Goal: Task Accomplishment & Management: Complete application form

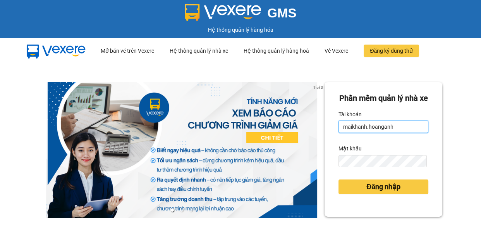
click at [391, 133] on input "maikhanh.hoanganh" at bounding box center [384, 126] width 90 height 12
type input "xuanhoang.hoanganh"
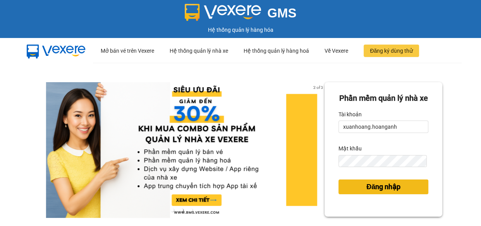
click at [382, 192] on span "Đăng nhập" at bounding box center [383, 186] width 34 height 11
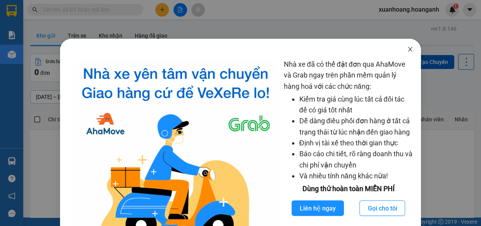
click at [407, 48] on icon "close" at bounding box center [410, 49] width 6 height 6
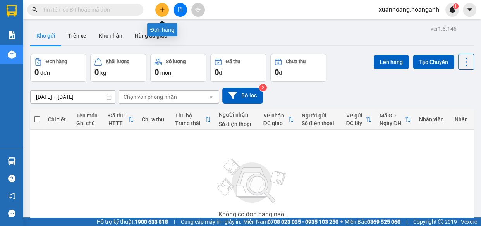
click at [167, 5] on button at bounding box center [162, 10] width 14 height 14
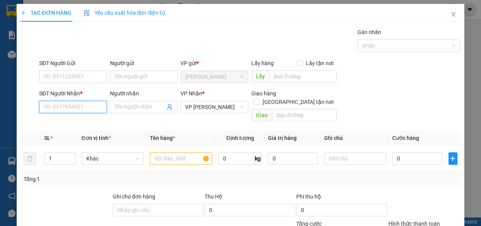
click at [85, 108] on input "SĐT Người Nhận *" at bounding box center [73, 107] width 68 height 12
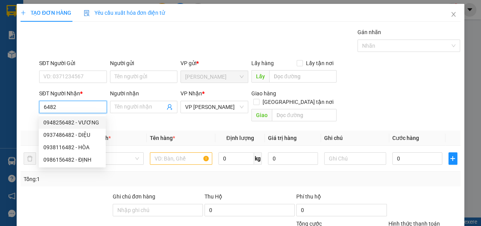
click at [66, 122] on div "0948256482 - VƯƠNG" at bounding box center [72, 122] width 58 height 9
type input "0948256482"
type input "VƯƠNG"
type input "BÒ SỮA 2"
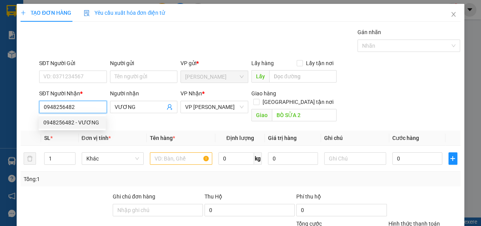
type input "50.000"
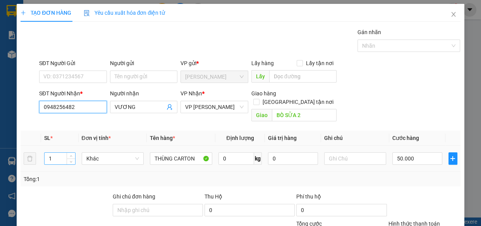
type input "0948256482"
click at [58, 154] on input "1" at bounding box center [60, 159] width 30 height 12
type input "2"
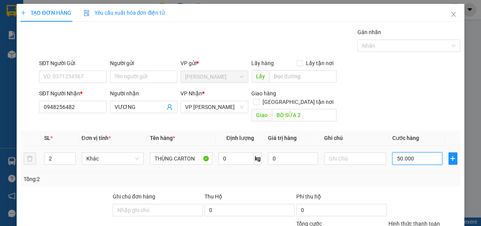
click at [419, 153] on input "50.000" at bounding box center [417, 158] width 50 height 12
type input "0"
type input "1"
type input "010"
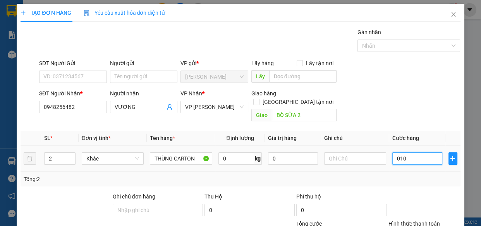
type input "10"
type input "0.100"
type input "100"
type input "0.100"
type input "100.000"
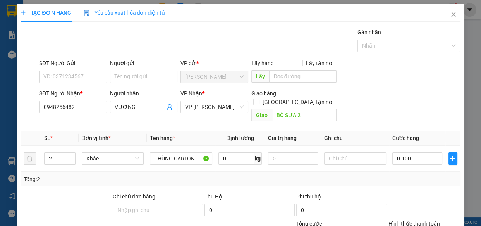
type input "100.000"
click at [141, 75] on input "Người gửi" at bounding box center [144, 76] width 68 height 12
click at [85, 74] on input "SĐT Người Gửi" at bounding box center [73, 76] width 68 height 12
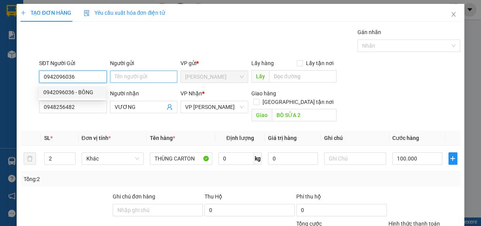
type input "0942096036"
click at [123, 79] on input "Người gửi" at bounding box center [144, 76] width 68 height 12
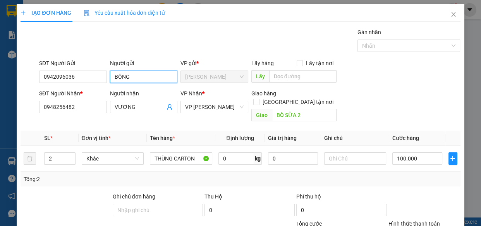
type input "BÔNG"
click at [451, 14] on icon "close" at bounding box center [453, 14] width 4 height 5
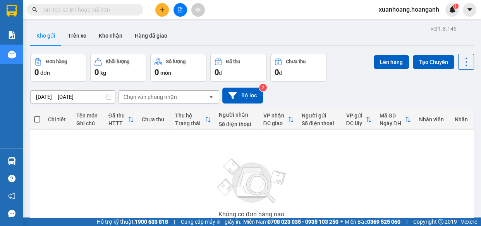
click at [414, 10] on span "xuanhoang.hoanganh" at bounding box center [409, 10] width 73 height 10
click at [407, 25] on span "Đăng xuất" at bounding box center [412, 24] width 57 height 9
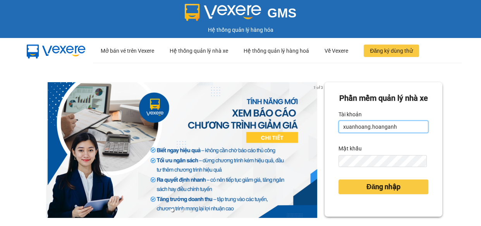
click at [401, 133] on input "xuanhoang.hoanganh" at bounding box center [384, 126] width 90 height 12
type input "maikhanh.hoanganh"
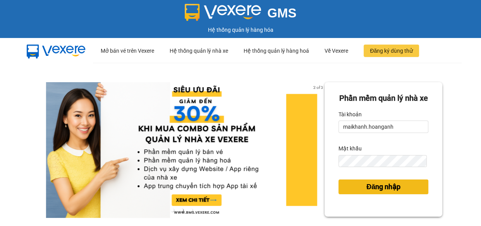
click at [395, 192] on span "Đăng nhập" at bounding box center [383, 186] width 34 height 11
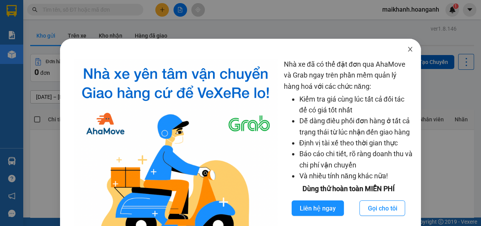
click at [407, 48] on icon "close" at bounding box center [410, 49] width 6 height 6
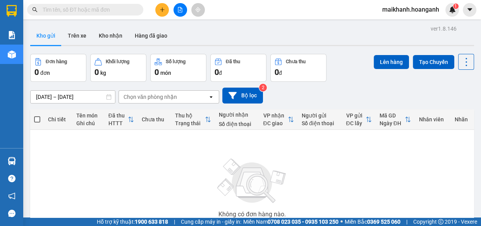
click at [397, 12] on span "maikhanh.hoanganh" at bounding box center [410, 10] width 69 height 10
click at [406, 25] on span "Đăng xuất" at bounding box center [414, 24] width 53 height 9
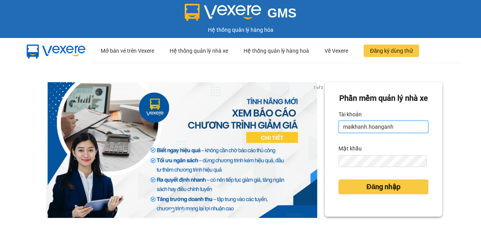
click at [394, 133] on input "maikhanh.hoanganh" at bounding box center [384, 126] width 90 height 12
type input "xuanhoang.hoanganh"
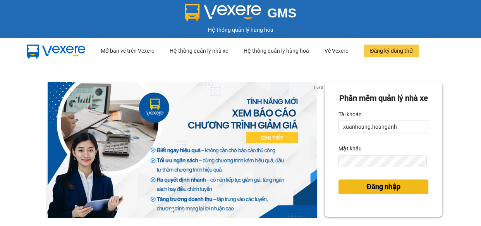
click at [388, 192] on span "Đăng nhập" at bounding box center [383, 186] width 34 height 11
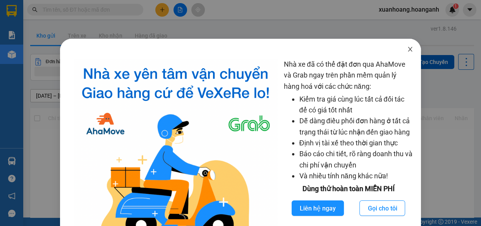
click at [408, 49] on icon "close" at bounding box center [410, 49] width 4 height 5
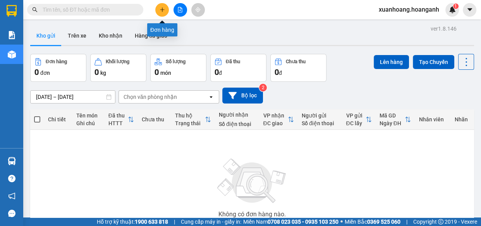
click at [162, 13] on button at bounding box center [162, 10] width 14 height 14
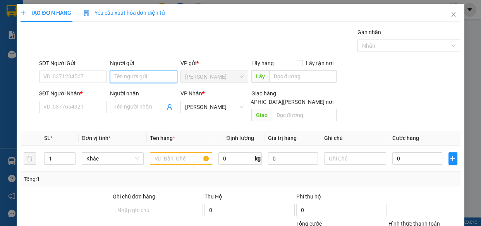
click at [157, 76] on input "Người gửi" at bounding box center [144, 76] width 68 height 12
type input "HẠNH"
click at [70, 76] on input "SĐT Người Gửi" at bounding box center [73, 76] width 68 height 12
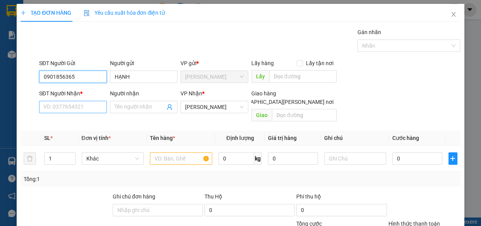
type input "0901856365"
click at [89, 105] on input "SĐT Người Nhận *" at bounding box center [73, 107] width 68 height 12
click at [77, 108] on input "SĐT Người Nhận *" at bounding box center [73, 107] width 68 height 12
type input "0377225564"
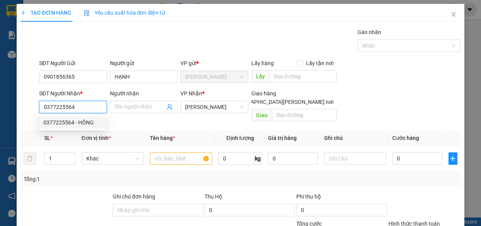
click at [81, 123] on div "0377225564 - HỒNG" at bounding box center [72, 122] width 58 height 9
type input "HỒNG"
type input "20.000"
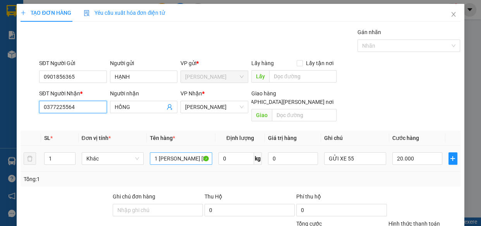
type input "0377225564"
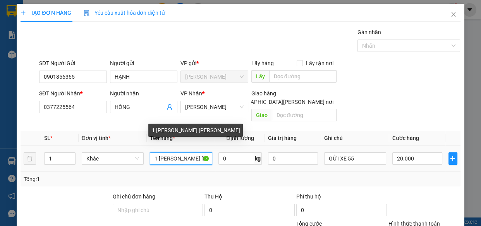
click at [202, 152] on input "1 [PERSON_NAME] [PERSON_NAME]" at bounding box center [181, 158] width 62 height 12
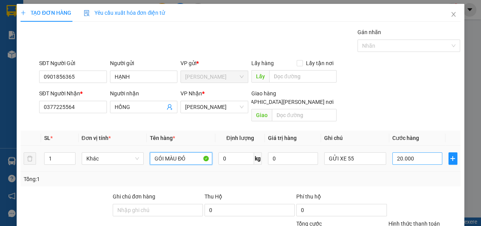
type input "GÓI MÀU ĐỎ"
click at [423, 153] on input "20.000" at bounding box center [417, 158] width 50 height 12
type input "3"
type input "30"
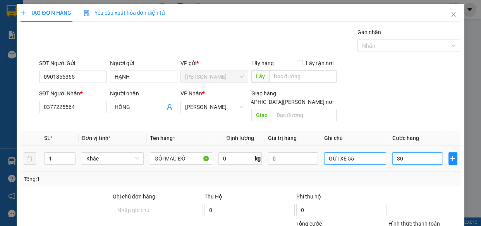
type input "30"
type input "30.000"
click at [358, 152] on input "GỬI XE 55" at bounding box center [355, 158] width 62 height 12
type input "G"
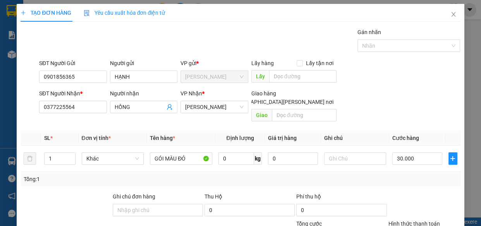
scroll to position [84, 0]
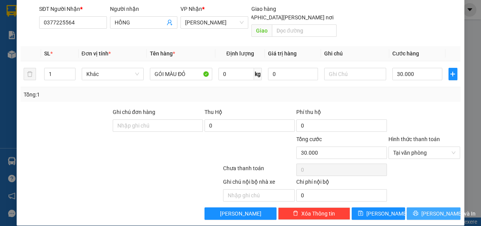
click at [426, 209] on span "[PERSON_NAME] và In" at bounding box center [448, 213] width 54 height 9
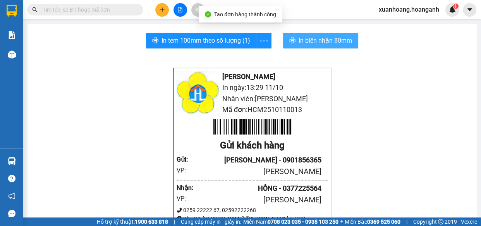
click at [328, 40] on span "In biên nhận 80mm" at bounding box center [325, 41] width 53 height 10
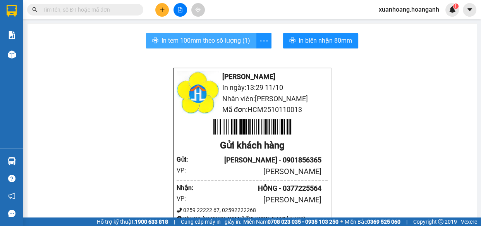
click at [206, 37] on span "In tem 100mm theo số lượng (1)" at bounding box center [206, 41] width 89 height 10
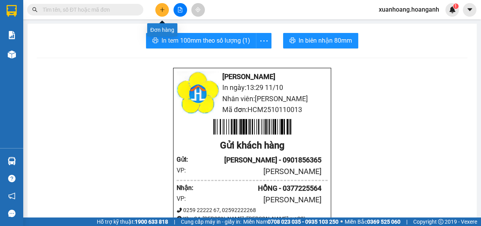
click at [160, 12] on button at bounding box center [162, 10] width 14 height 14
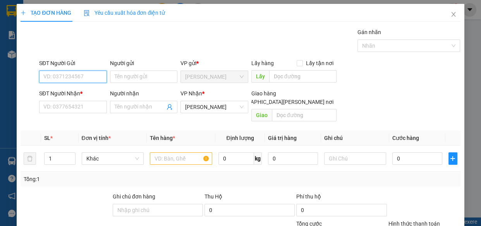
click at [63, 72] on input "SĐT Người Gửi" at bounding box center [73, 76] width 68 height 12
type input "0903332124"
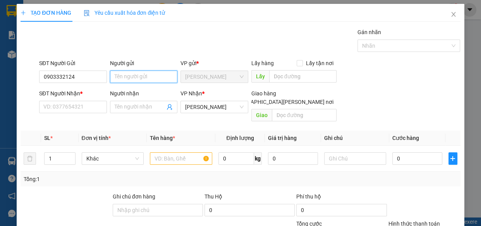
click at [131, 76] on input "Người gửi" at bounding box center [144, 76] width 68 height 12
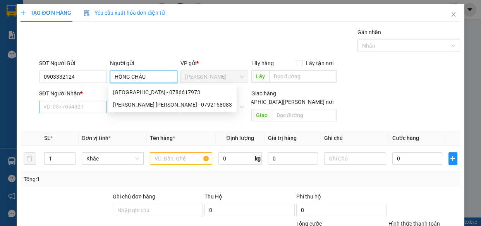
type input "HỒNG CHÂU"
click at [68, 108] on input "SĐT Người Nhận *" at bounding box center [73, 107] width 68 height 12
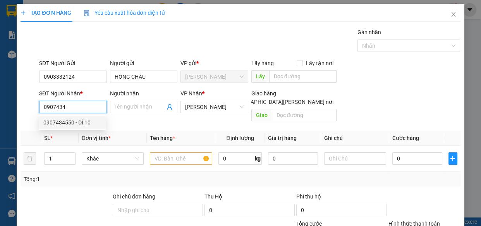
click at [63, 124] on div "0907434550 - DÌ 10" at bounding box center [72, 122] width 58 height 9
type input "0907434550"
type input "DÌ 10"
type input "50.000"
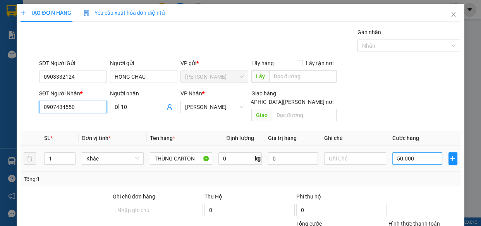
type input "0907434550"
click at [423, 153] on input "50.000" at bounding box center [417, 158] width 50 height 12
type input "3"
type input "30"
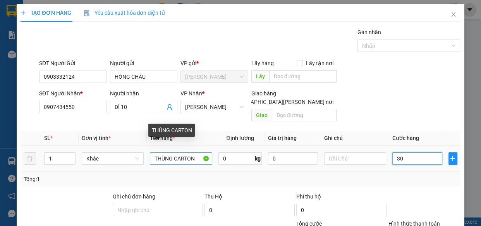
type input "30"
type input "30.000"
click at [204, 152] on input "THÙNG CARTON" at bounding box center [181, 158] width 62 height 12
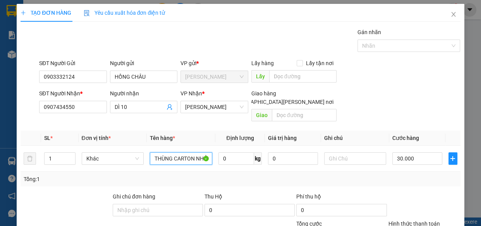
type input "THÙNG CARTON NHỎ"
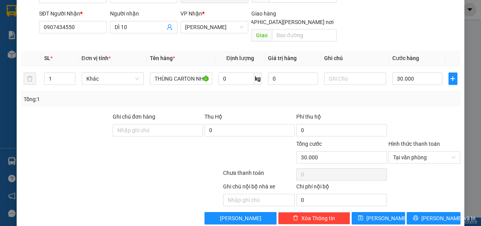
scroll to position [84, 0]
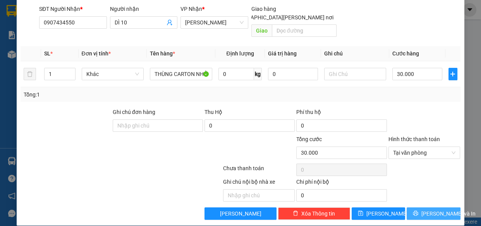
click at [438, 209] on span "[PERSON_NAME] và In" at bounding box center [448, 213] width 54 height 9
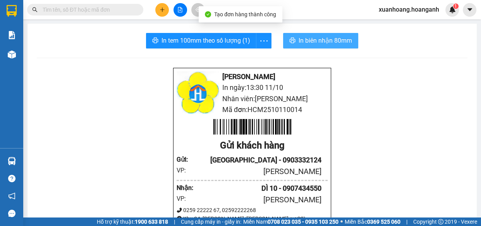
click at [313, 37] on span "In biên nhận 80mm" at bounding box center [325, 41] width 53 height 10
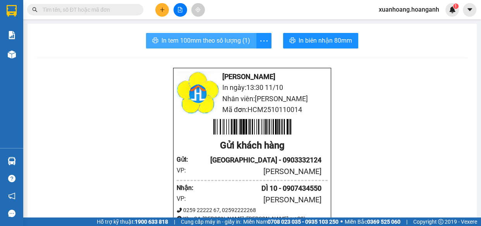
click at [197, 38] on span "In tem 100mm theo số lượng (1)" at bounding box center [206, 41] width 89 height 10
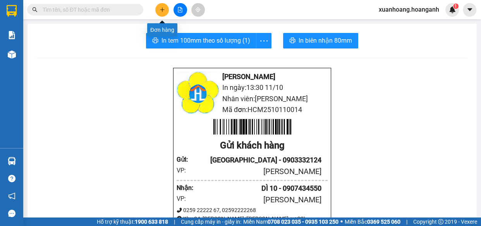
click at [162, 10] on icon "plus" at bounding box center [162, 9] width 4 height 0
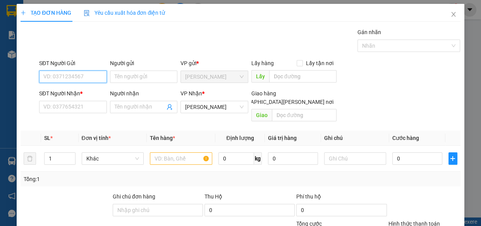
click at [84, 74] on input "SĐT Người Gửi" at bounding box center [73, 76] width 68 height 12
click at [85, 90] on div "0385417731 - CƯỜNG" at bounding box center [72, 92] width 58 height 9
type input "0385417731"
type input "CƯỜNG"
type input "400.000"
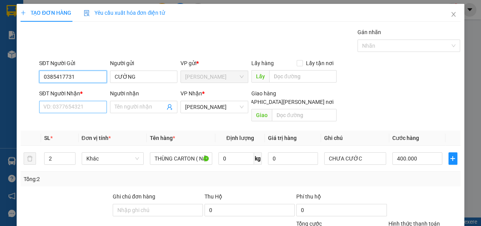
type input "0385417731"
click at [87, 107] on input "SĐT Người Nhận *" at bounding box center [73, 107] width 68 height 12
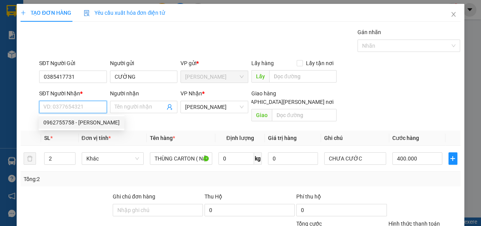
click at [74, 124] on div "0962755758 - [PERSON_NAME]" at bounding box center [81, 122] width 76 height 9
type input "0962755758"
type input "DUY"
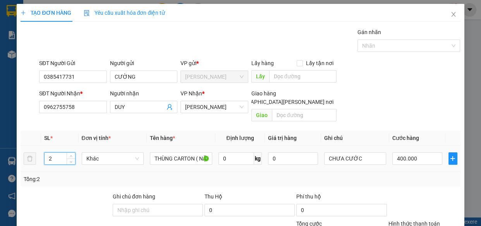
click at [53, 153] on input "2" at bounding box center [60, 159] width 30 height 12
type input "1"
click at [418, 152] on input "400.000" at bounding box center [417, 158] width 50 height 12
type input "0"
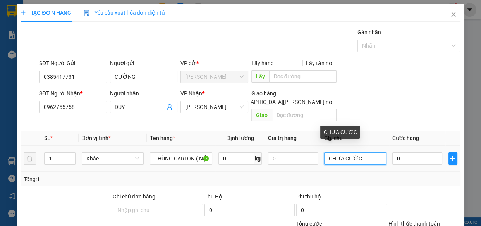
click at [366, 152] on input "CHƯA CƯỚC" at bounding box center [355, 158] width 62 height 12
type input "CHƯA CƯỚC VỀ PR TÍNH"
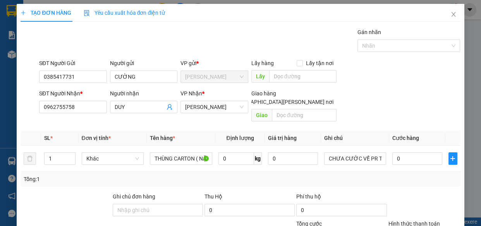
scroll to position [84, 0]
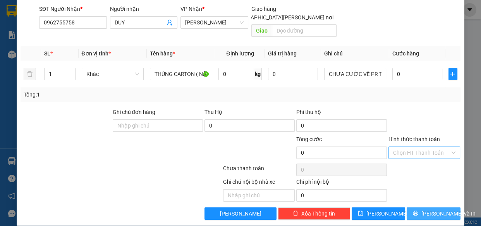
click at [442, 209] on span "[PERSON_NAME] và In" at bounding box center [448, 213] width 54 height 9
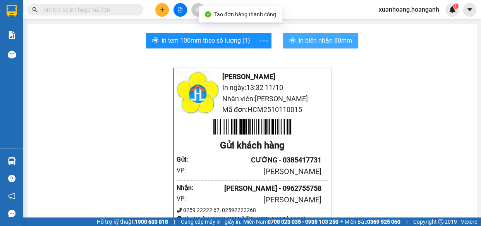
click at [325, 41] on span "In biên nhận 80mm" at bounding box center [325, 41] width 53 height 10
click at [320, 38] on span "In biên nhận 80mm" at bounding box center [325, 41] width 53 height 10
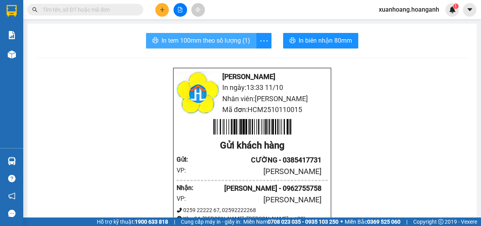
click at [226, 38] on span "In tem 100mm theo số lượng (1)" at bounding box center [206, 41] width 89 height 10
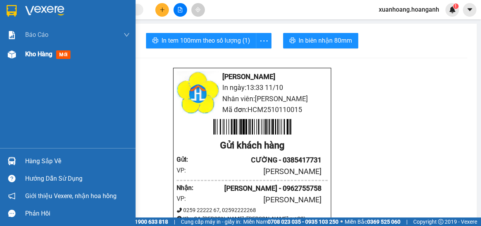
click at [35, 54] on span "Kho hàng" at bounding box center [38, 53] width 27 height 7
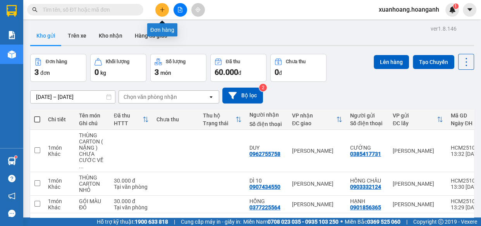
click at [161, 10] on icon "plus" at bounding box center [162, 9] width 5 height 5
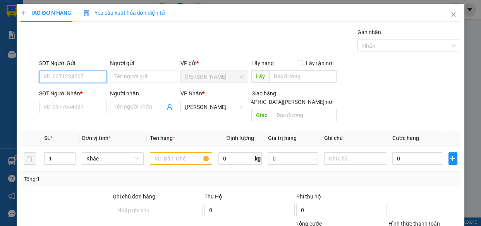
click at [71, 79] on input "SĐT Người Gửi" at bounding box center [73, 76] width 68 height 12
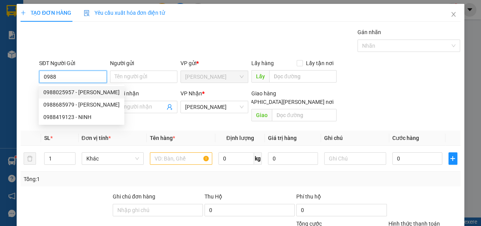
click at [69, 93] on div "0988025957 - [PERSON_NAME]" at bounding box center [81, 92] width 76 height 9
type input "0988025957"
type input "PHƯỢNG"
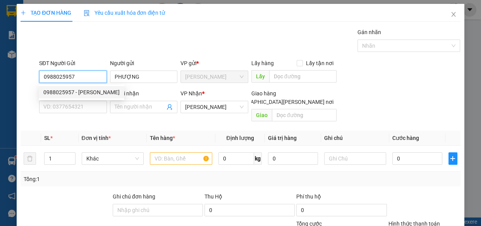
type input "50.000"
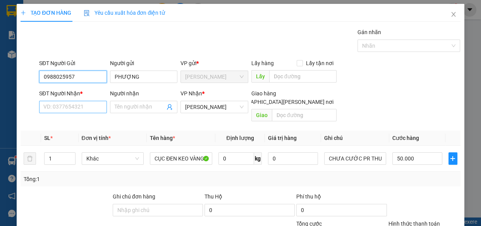
type input "0988025957"
click at [88, 106] on input "SĐT Người Nhận *" at bounding box center [73, 107] width 68 height 12
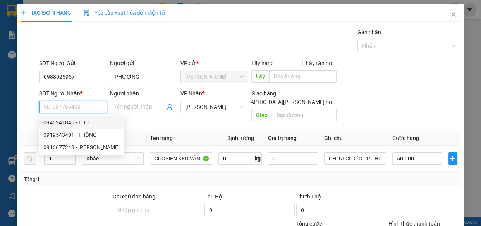
click at [69, 122] on div "0946241846 - THU" at bounding box center [81, 122] width 76 height 9
type input "0946241846"
type input "THU"
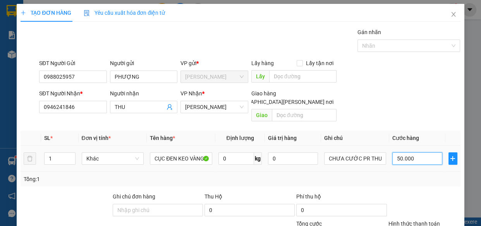
click at [418, 152] on input "50.000" at bounding box center [417, 158] width 50 height 12
type input "0"
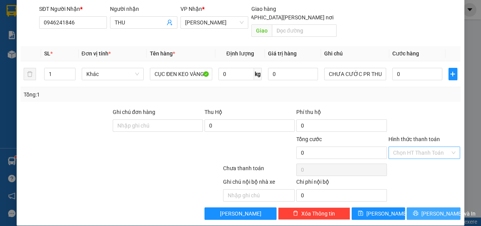
click at [438, 209] on span "[PERSON_NAME] và In" at bounding box center [448, 213] width 54 height 9
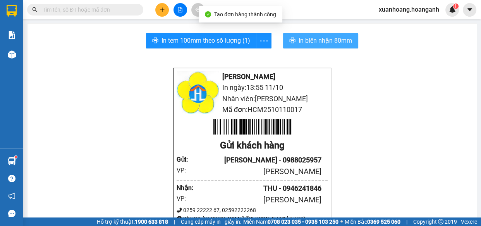
click at [327, 39] on span "In biên nhận 80mm" at bounding box center [325, 41] width 53 height 10
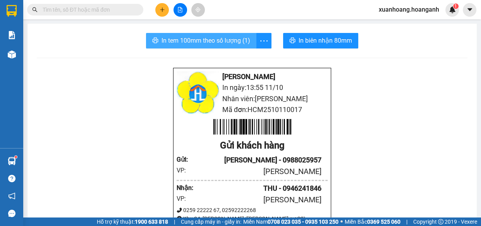
click at [217, 43] on span "In tem 100mm theo số lượng (1)" at bounding box center [206, 41] width 89 height 10
